Goal: Register for event/course

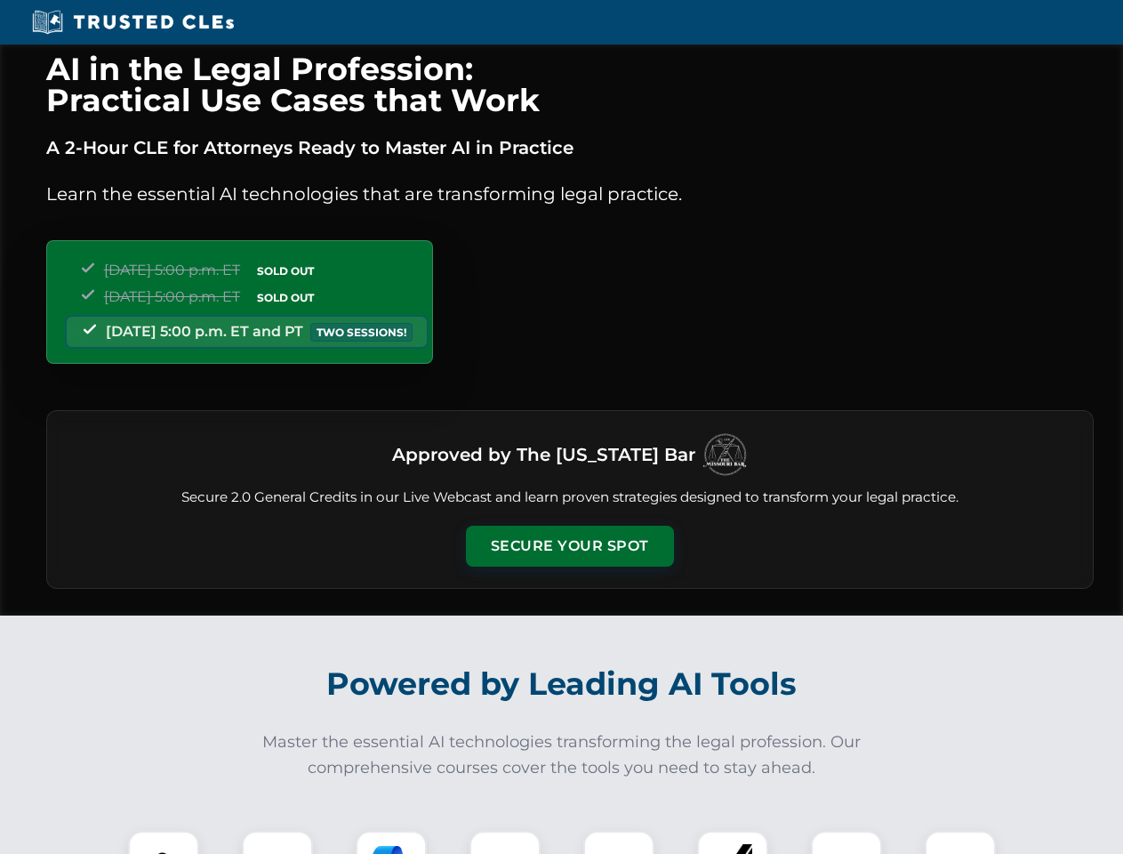
click at [569, 546] on button "Secure Your Spot" at bounding box center [570, 545] width 208 height 41
click at [164, 842] on img at bounding box center [164, 866] width 52 height 52
click at [277, 842] on div at bounding box center [277, 865] width 71 height 71
click at [391, 842] on div at bounding box center [391, 865] width 71 height 71
click at [505, 842] on img at bounding box center [505, 866] width 50 height 50
